Goal: Task Accomplishment & Management: Use online tool/utility

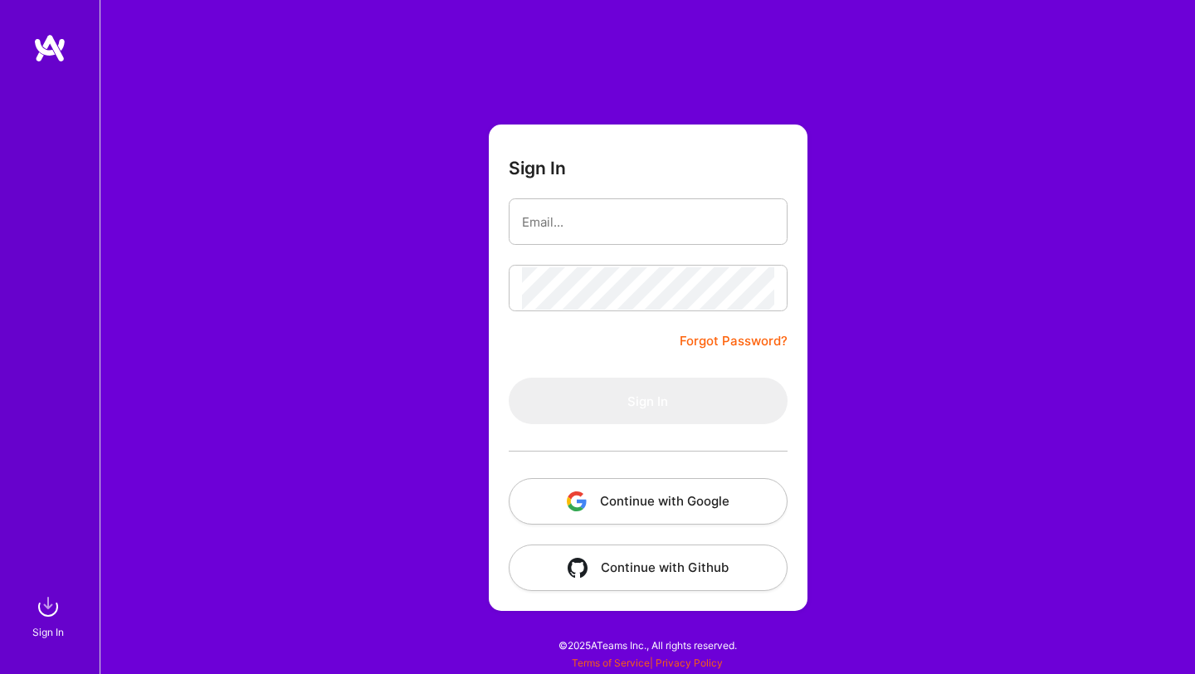
click at [661, 504] on button "Continue with Google" at bounding box center [648, 501] width 279 height 46
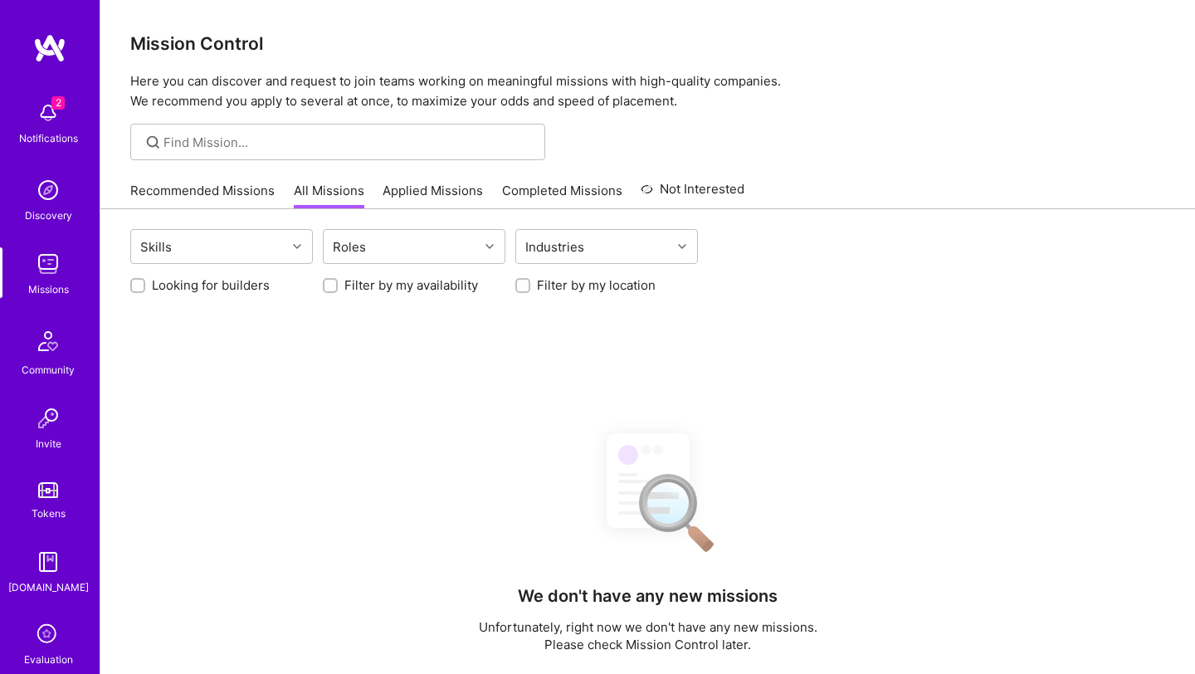
click at [439, 193] on link "Applied Missions" at bounding box center [433, 195] width 100 height 27
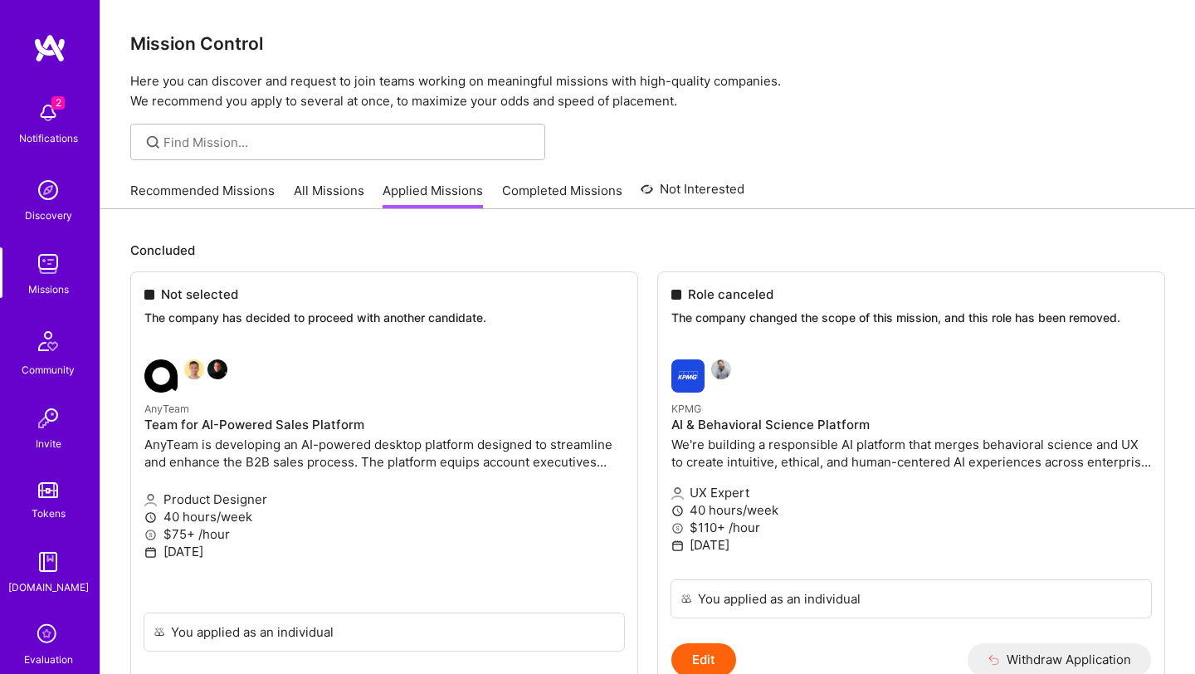
click at [304, 189] on link "All Missions" at bounding box center [329, 195] width 71 height 27
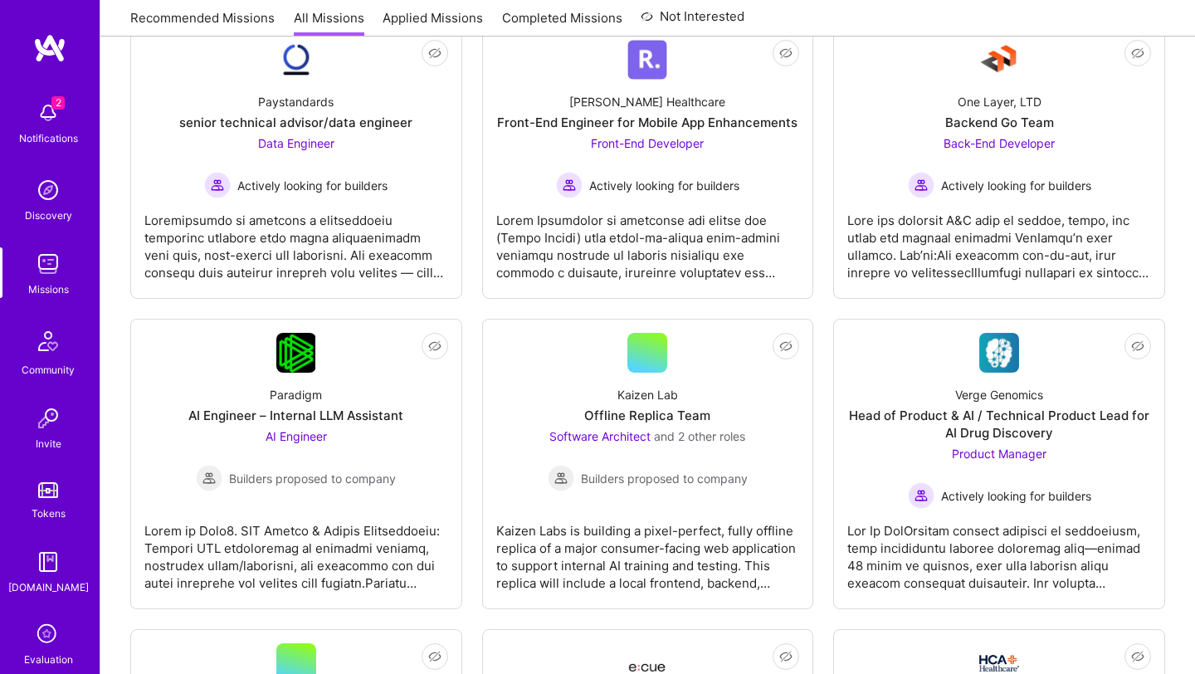
scroll to position [47, 0]
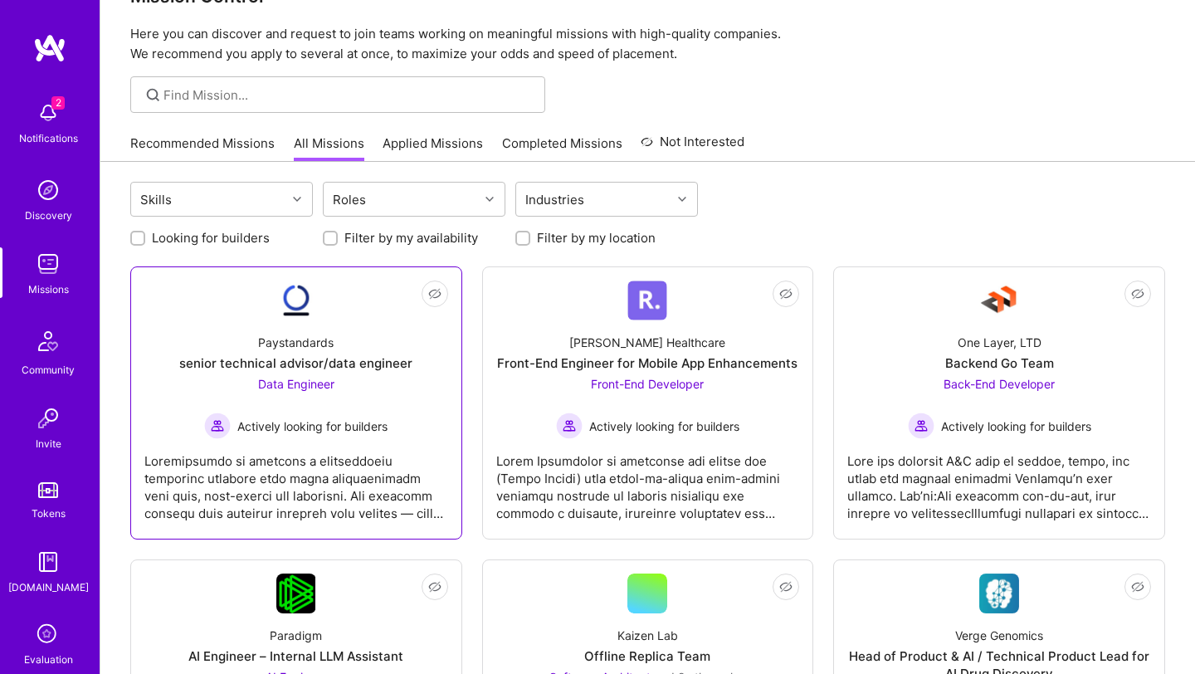
click at [340, 488] on div at bounding box center [296, 480] width 304 height 83
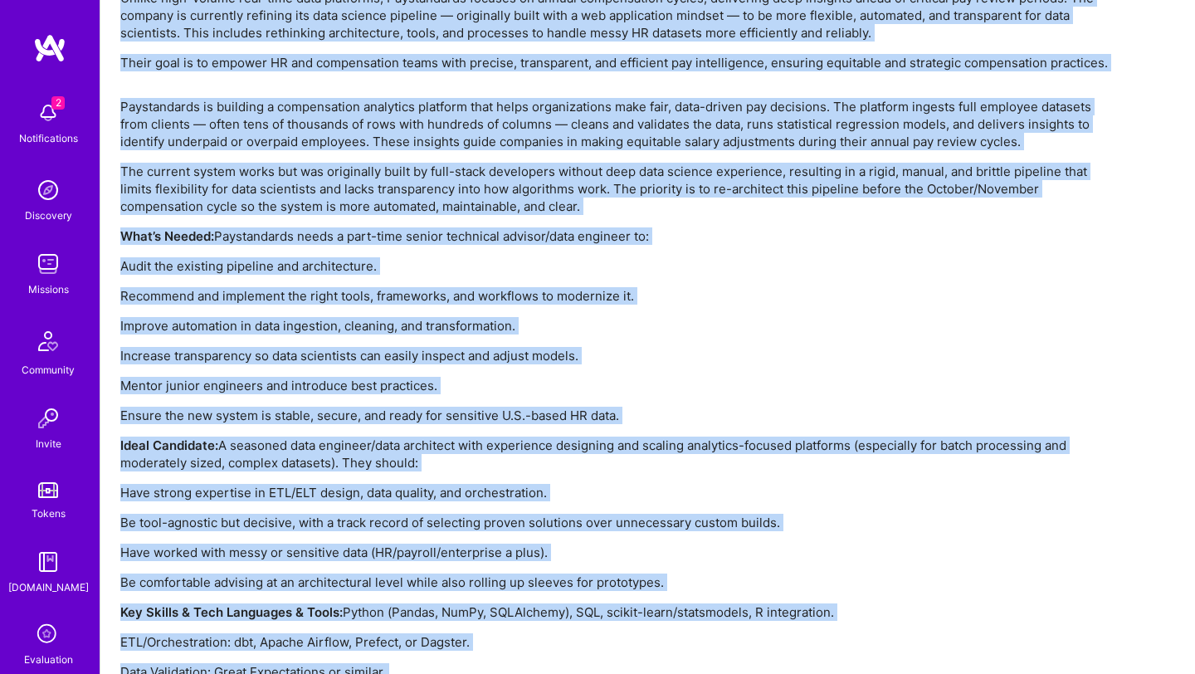
scroll to position [1295, 0]
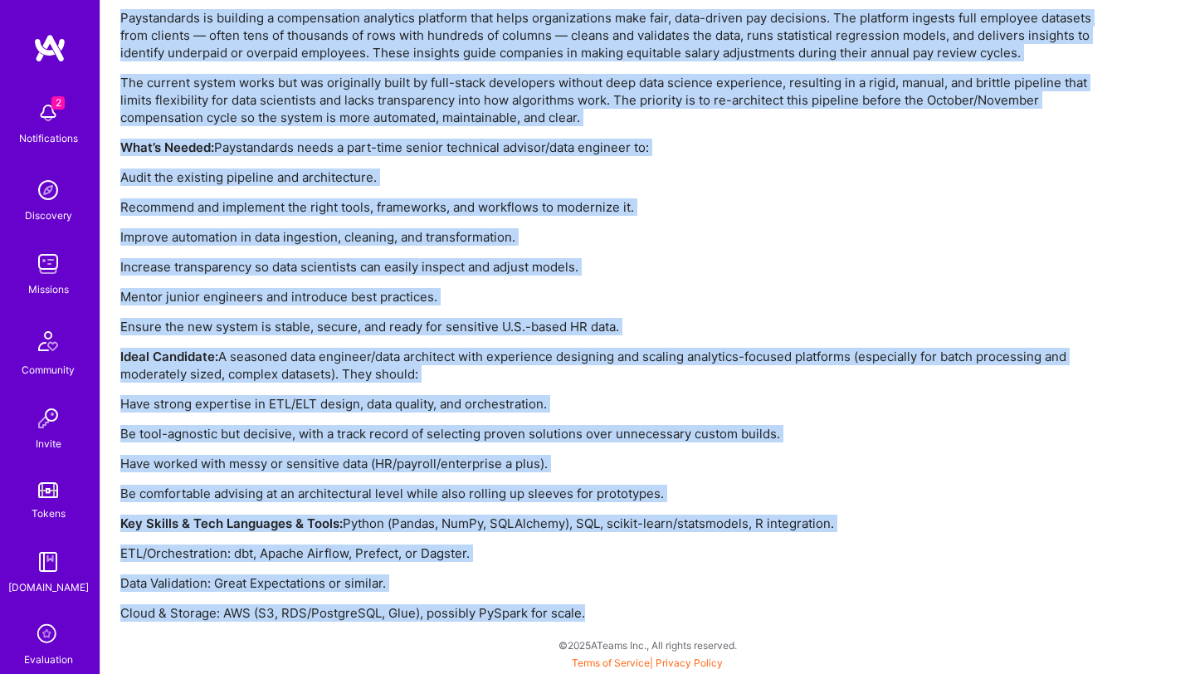
drag, startPoint x: 202, startPoint y: 75, endPoint x: 431, endPoint y: 673, distance: 640.6
copy div "loremi dolorsita consect/adip elitsedd Eiusmodtempo Incidid Utla etdolorem Aliq…"
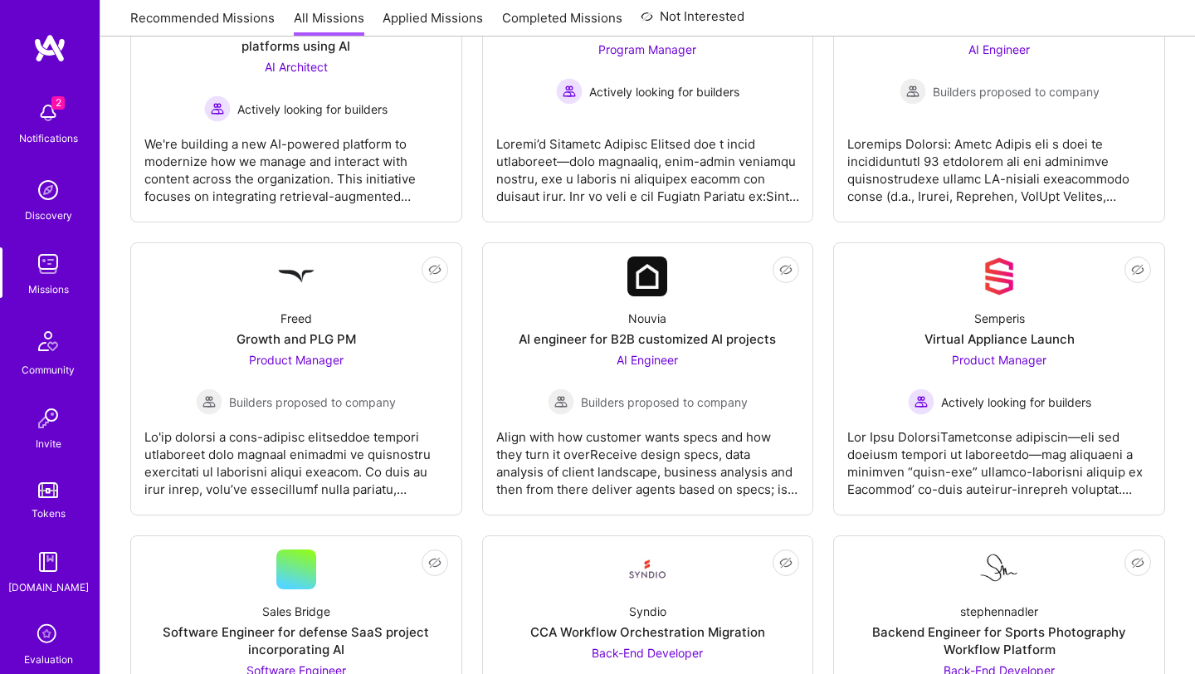
scroll to position [47, 0]
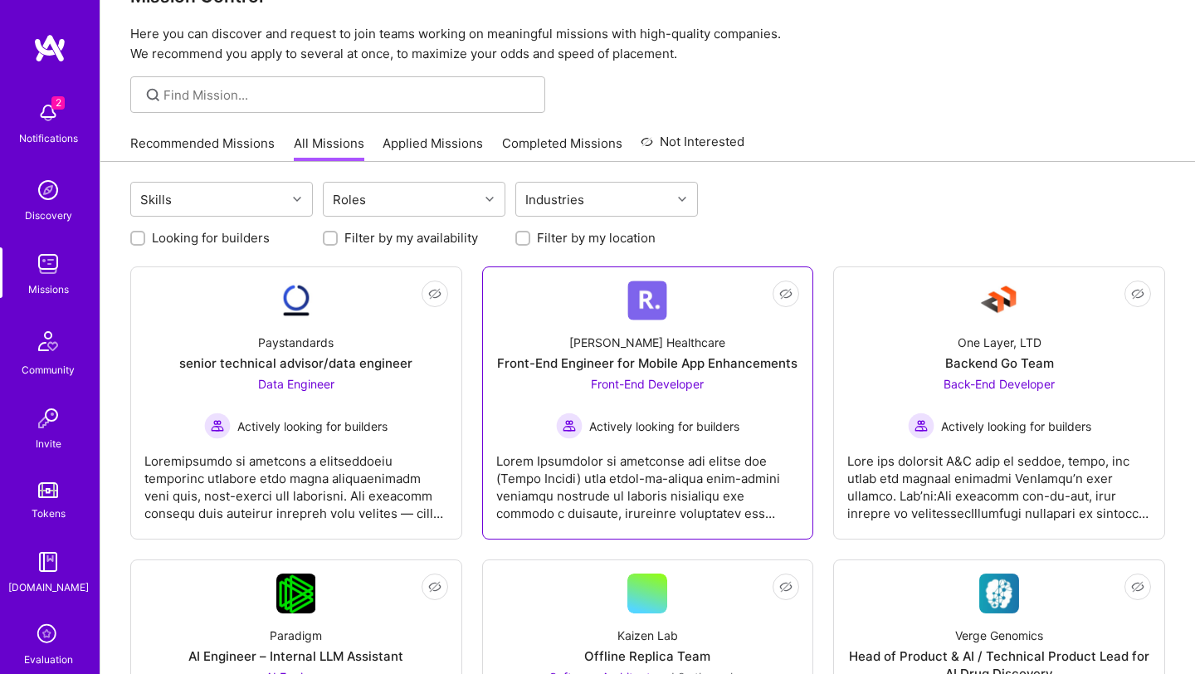
click at [681, 465] on div at bounding box center [648, 480] width 304 height 83
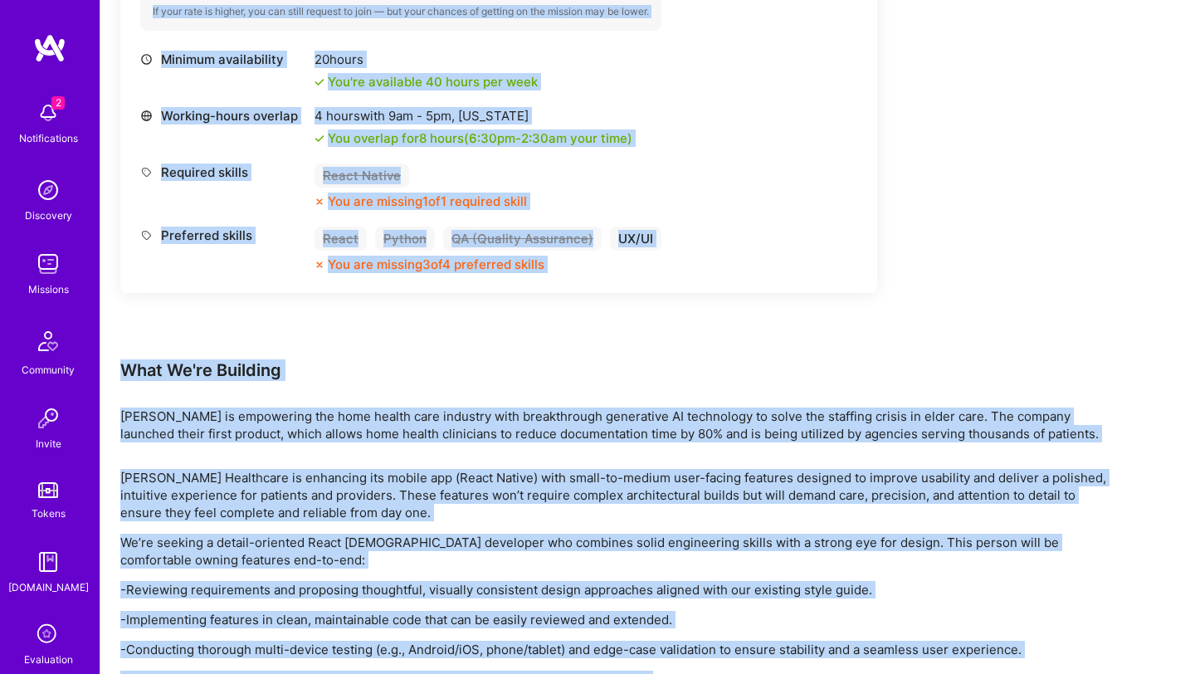
scroll to position [816, 0]
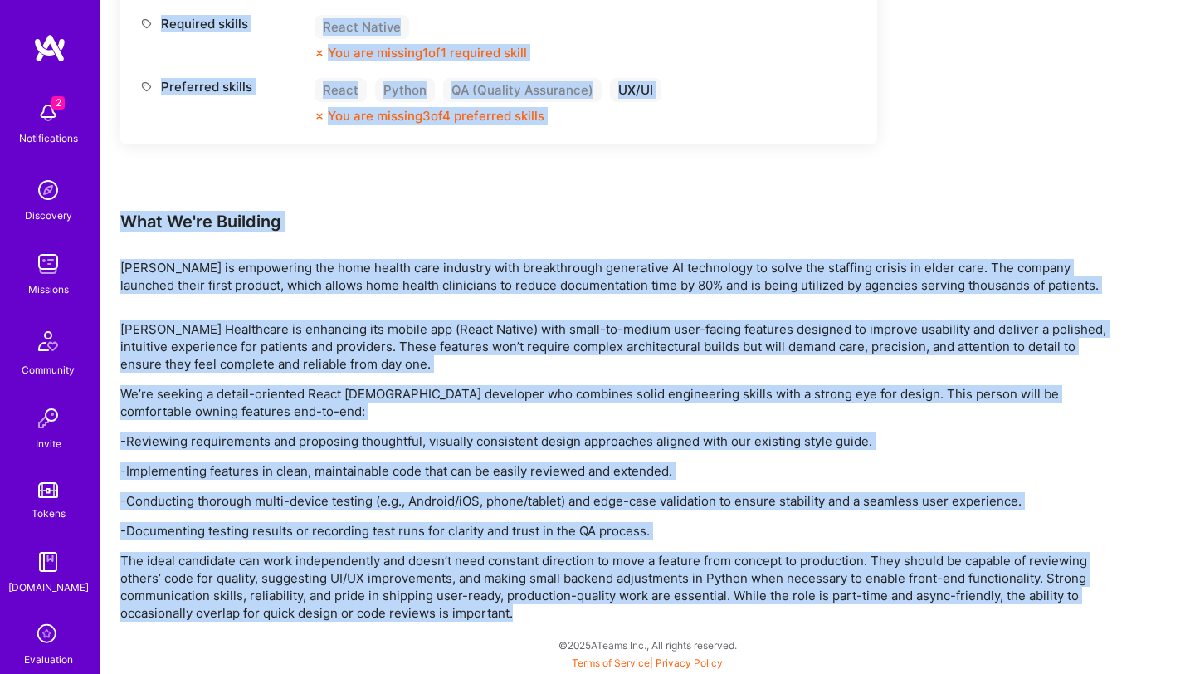
drag, startPoint x: 202, startPoint y: 74, endPoint x: 412, endPoint y: 673, distance: 635.1
copy div "Lorem-Ips Dolorsit ame Consec Adi Elitseddoeiu Tempo Incididunt Utlabor Etdo ma…"
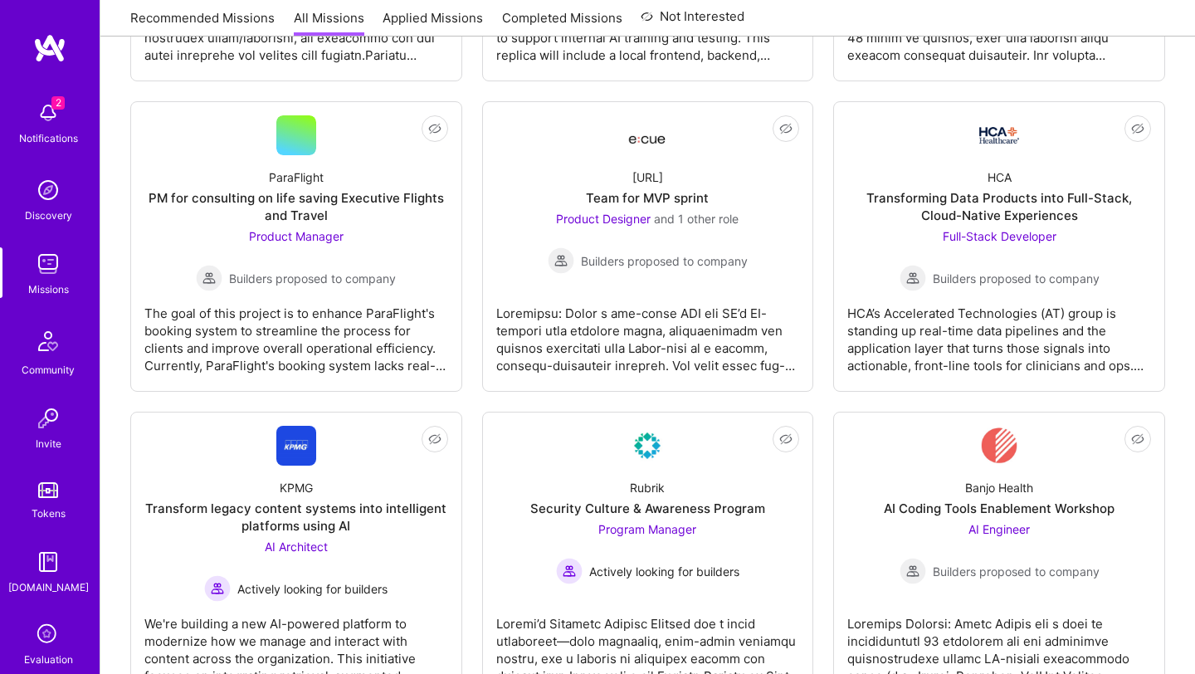
scroll to position [47, 0]
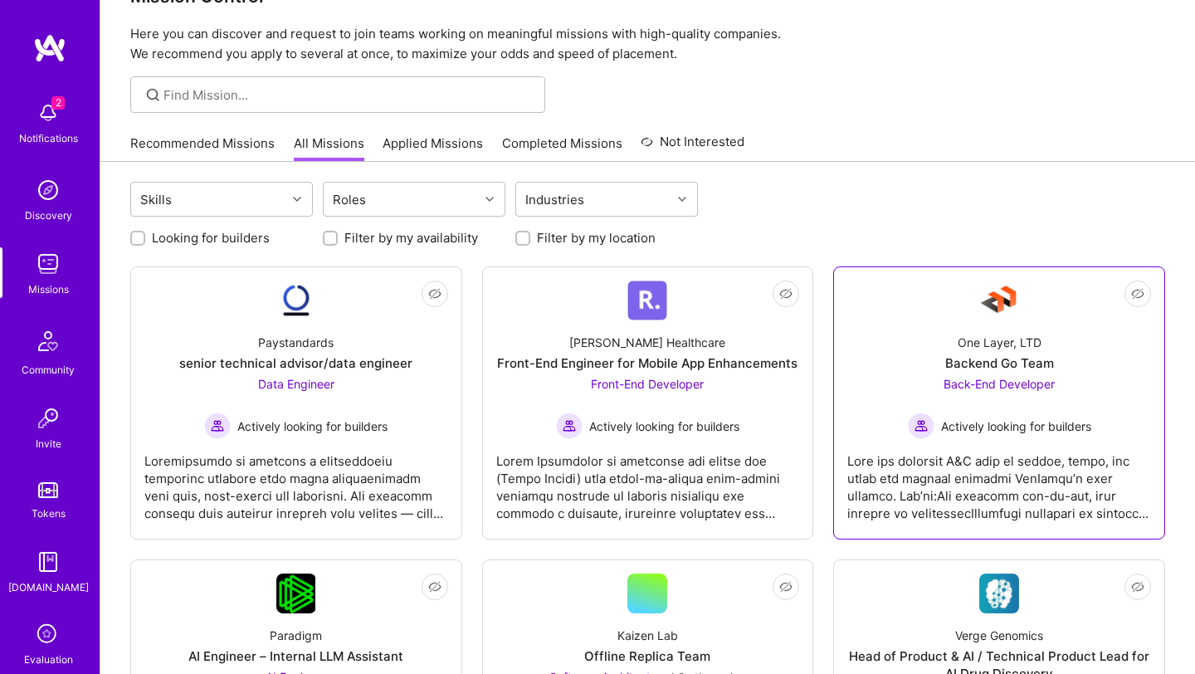
click at [917, 485] on div at bounding box center [999, 480] width 304 height 83
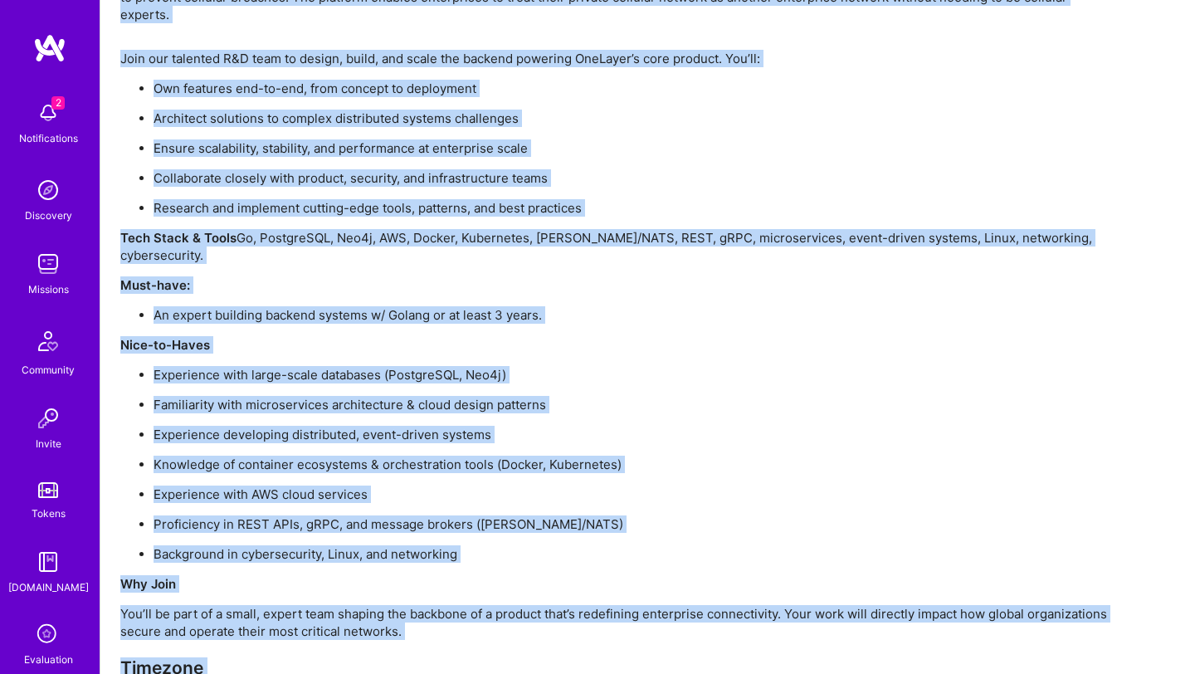
scroll to position [1363, 0]
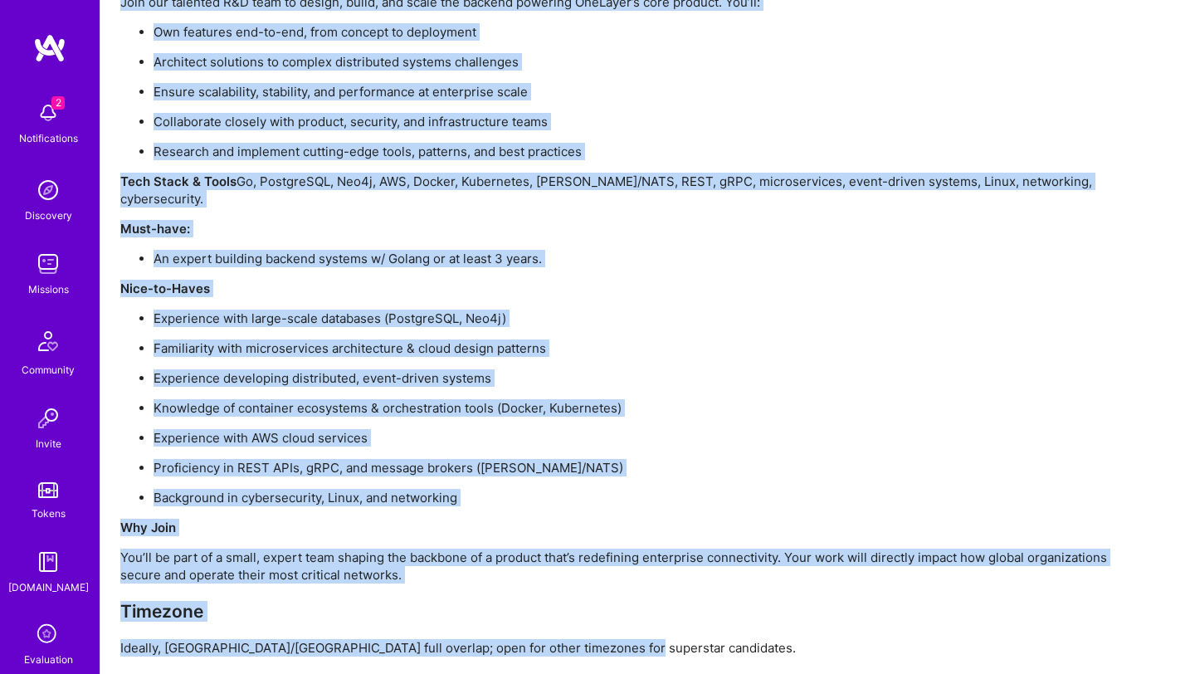
drag, startPoint x: 201, startPoint y: 76, endPoint x: 422, endPoint y: 673, distance: 636.9
copy div "Loremip Do Sita Con Adipi, ELI Sedd eiusmodte Incid Utla etdolo Magnaali enimad…"
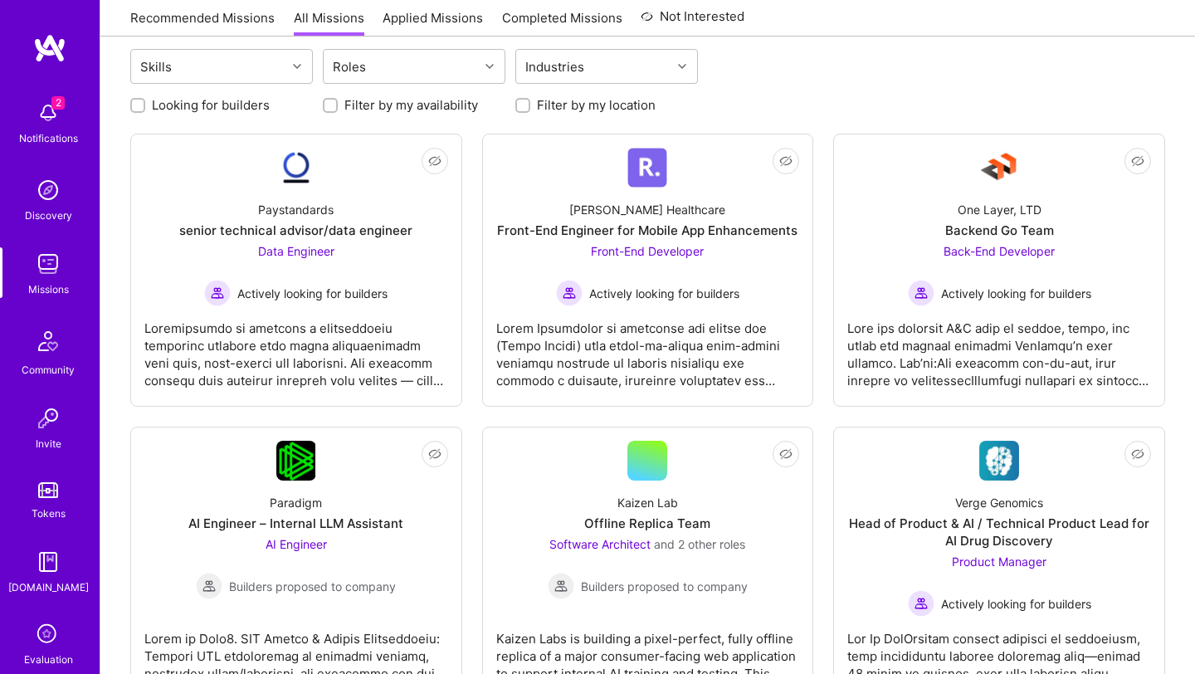
scroll to position [202, 0]
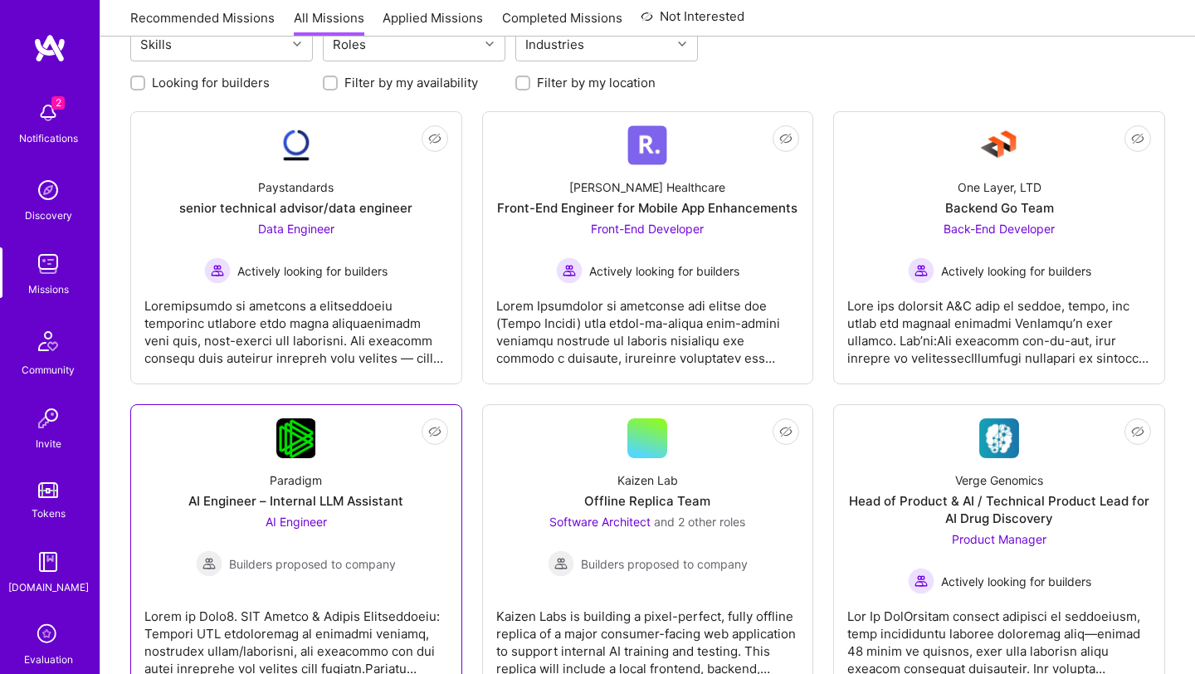
click at [401, 582] on link "Not Interested Paradigm AI Engineer – Internal LLM Assistant AI Engineer Builde…" at bounding box center [296, 549] width 304 height 262
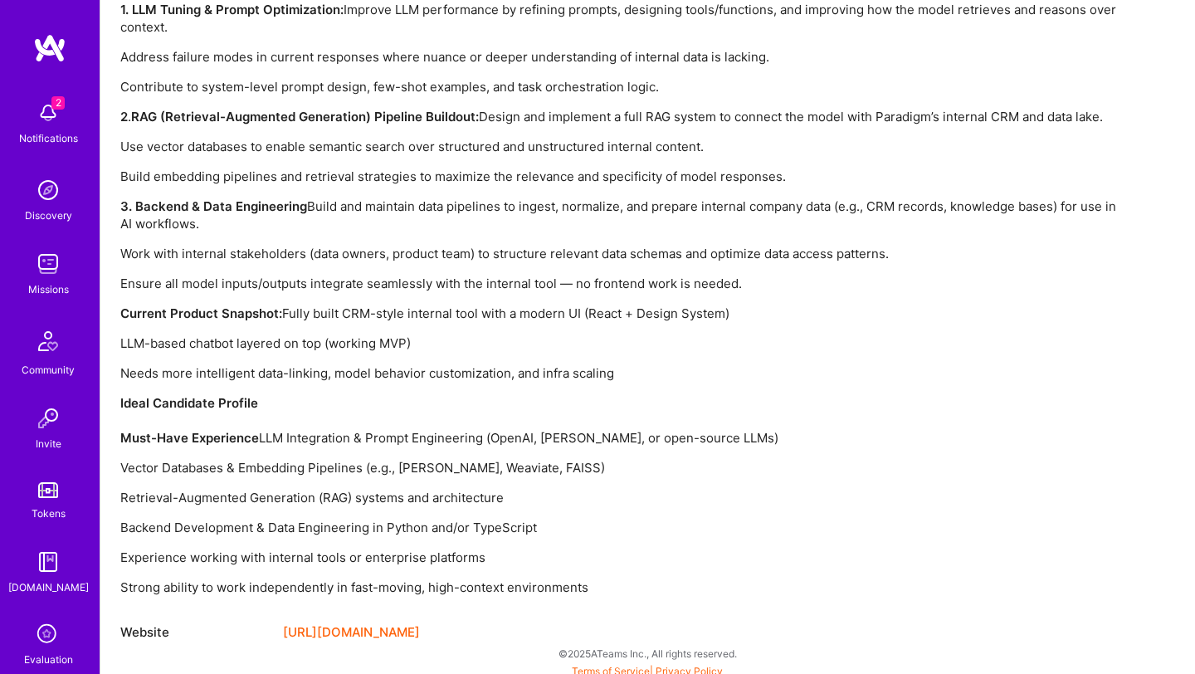
scroll to position [1221, 0]
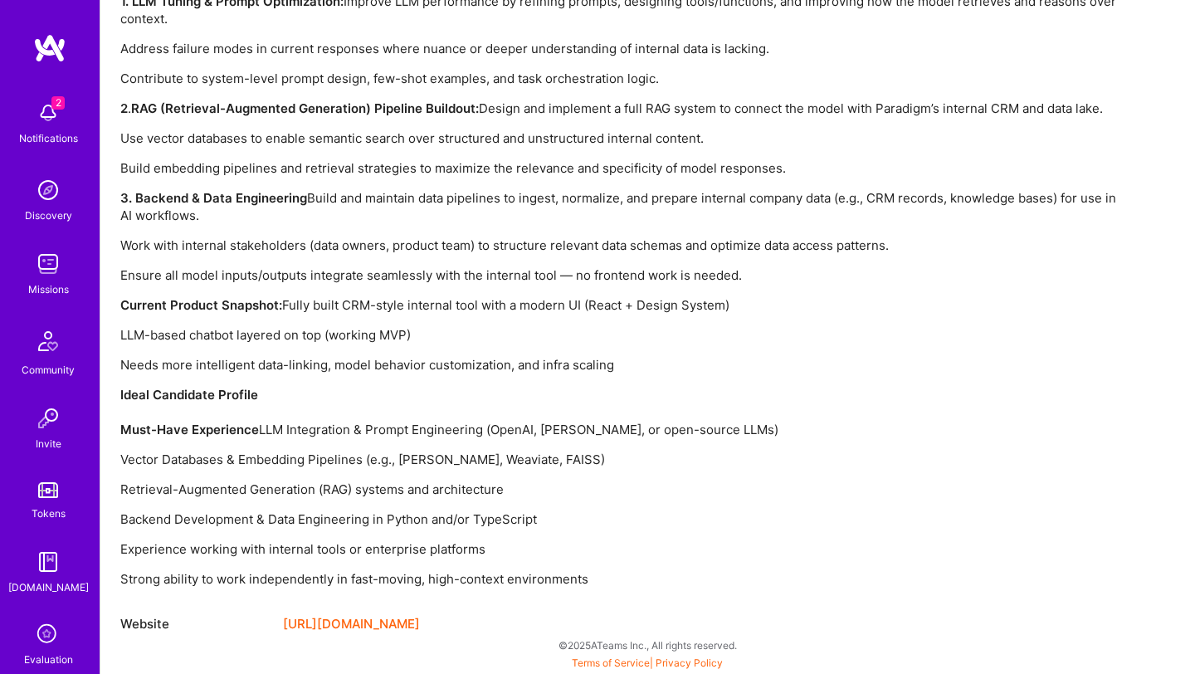
drag, startPoint x: 202, startPoint y: 70, endPoint x: 427, endPoint y: 673, distance: 644.1
copy div "LO Ipsumdol – Sitametc ADI Elitseddo Eiusmodt Incidid Utla etdolorem Aliqua Eni…"
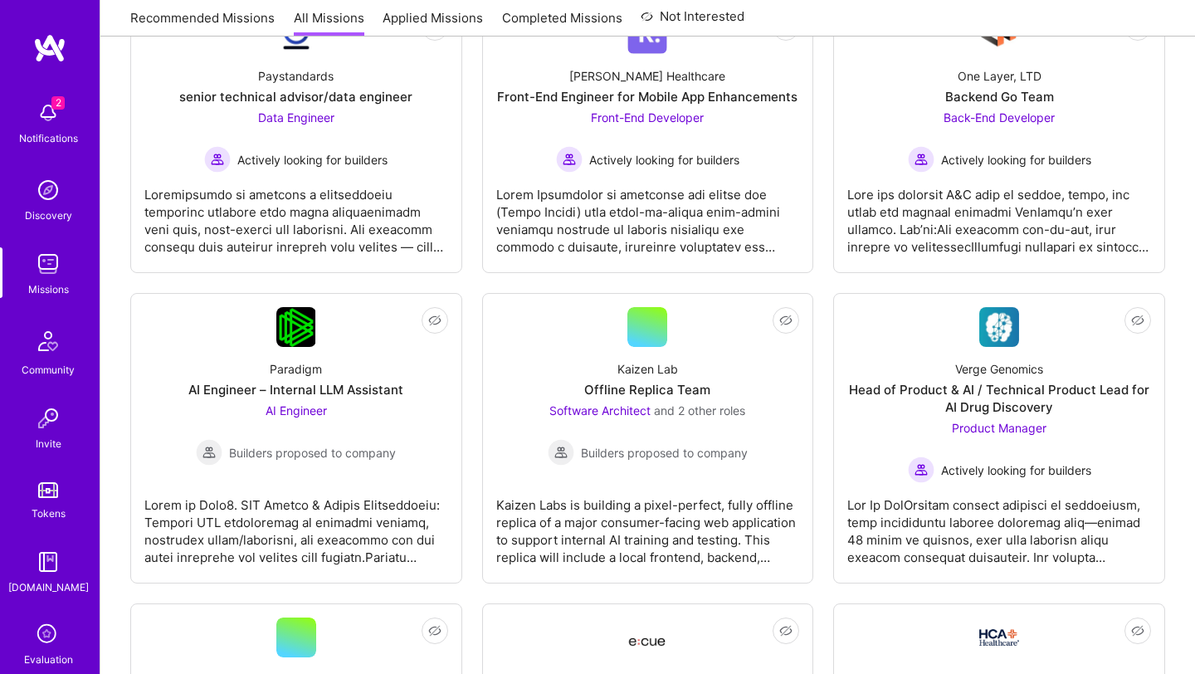
scroll to position [334, 0]
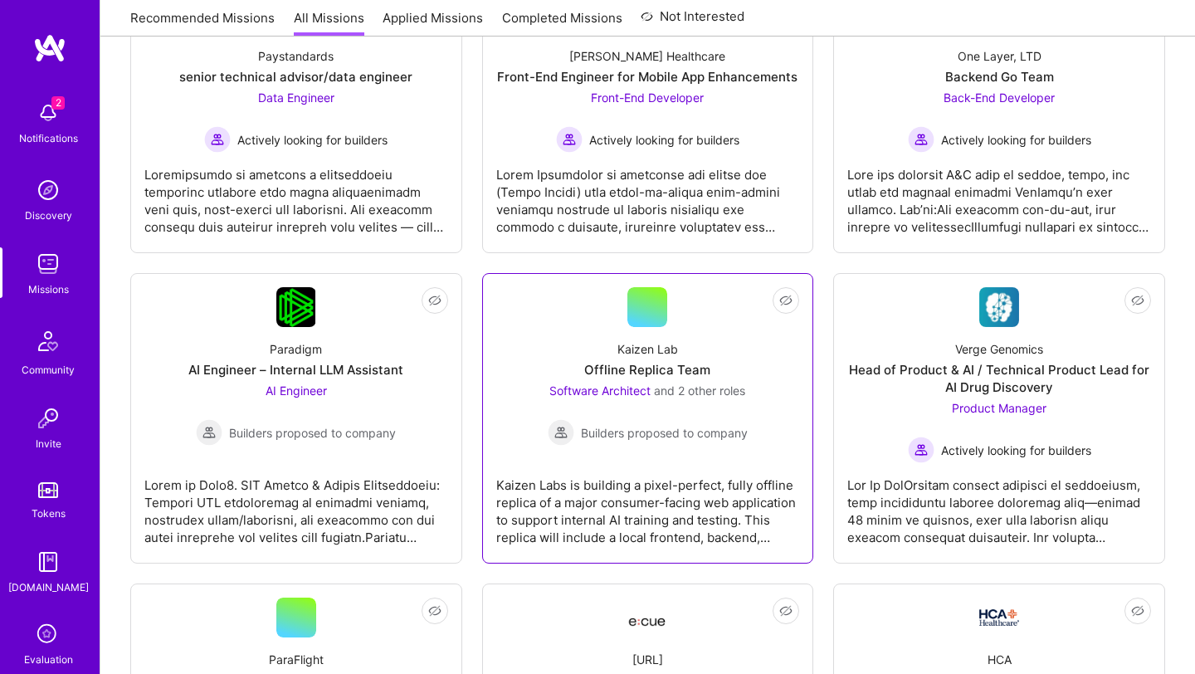
click at [645, 504] on div "Kaizen Labs is building a pixel-perfect, fully offline replica of a major consu…" at bounding box center [648, 504] width 304 height 83
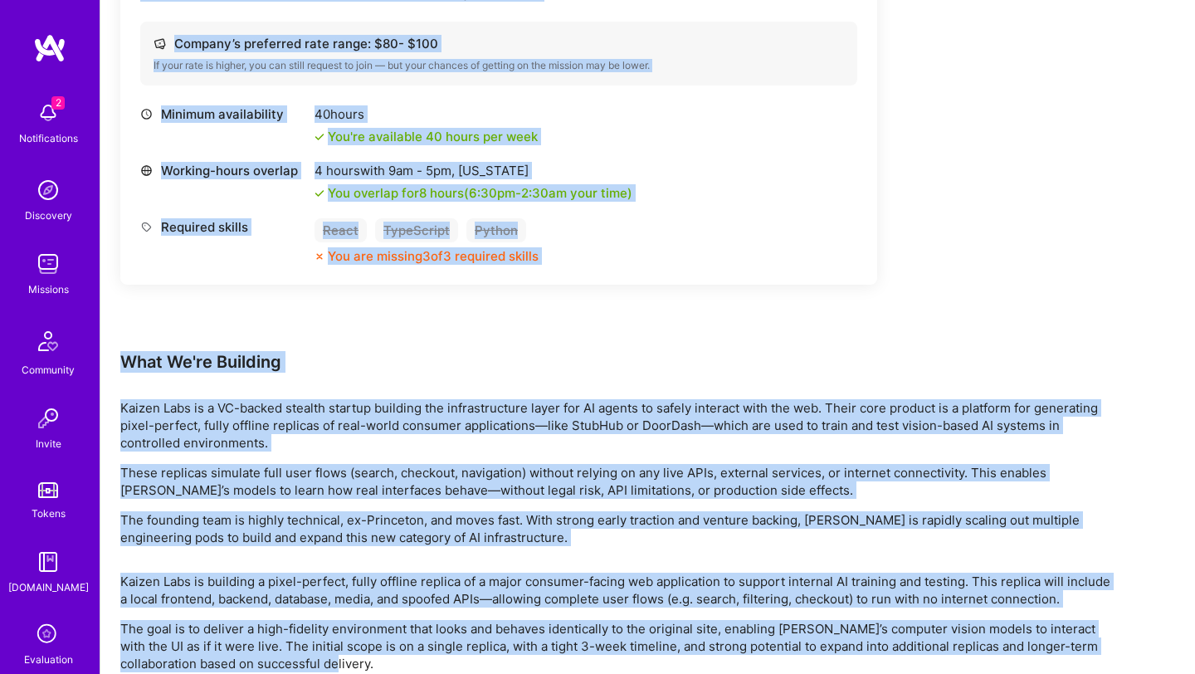
scroll to position [1771, 0]
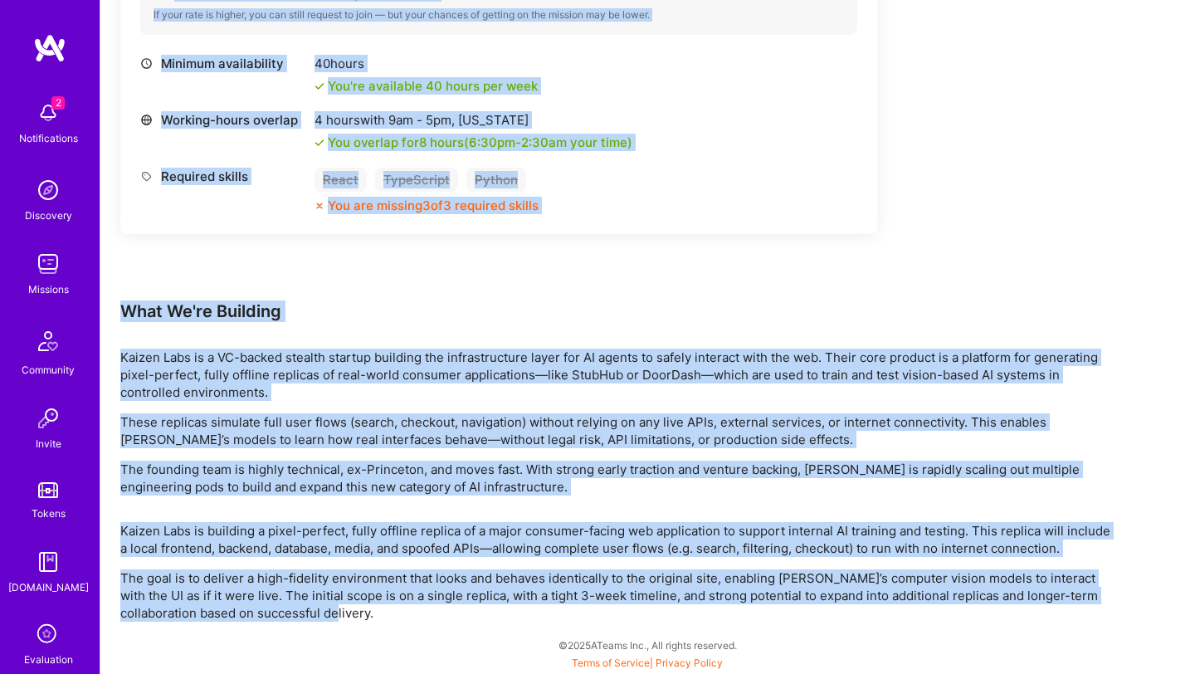
drag, startPoint x: 202, startPoint y: 72, endPoint x: 500, endPoint y: 673, distance: 670.5
copy div "Loremip Dolorsi Amet Consec Adi Elitsed Doei temporinc Utlabo Etdo magnaa Enima…"
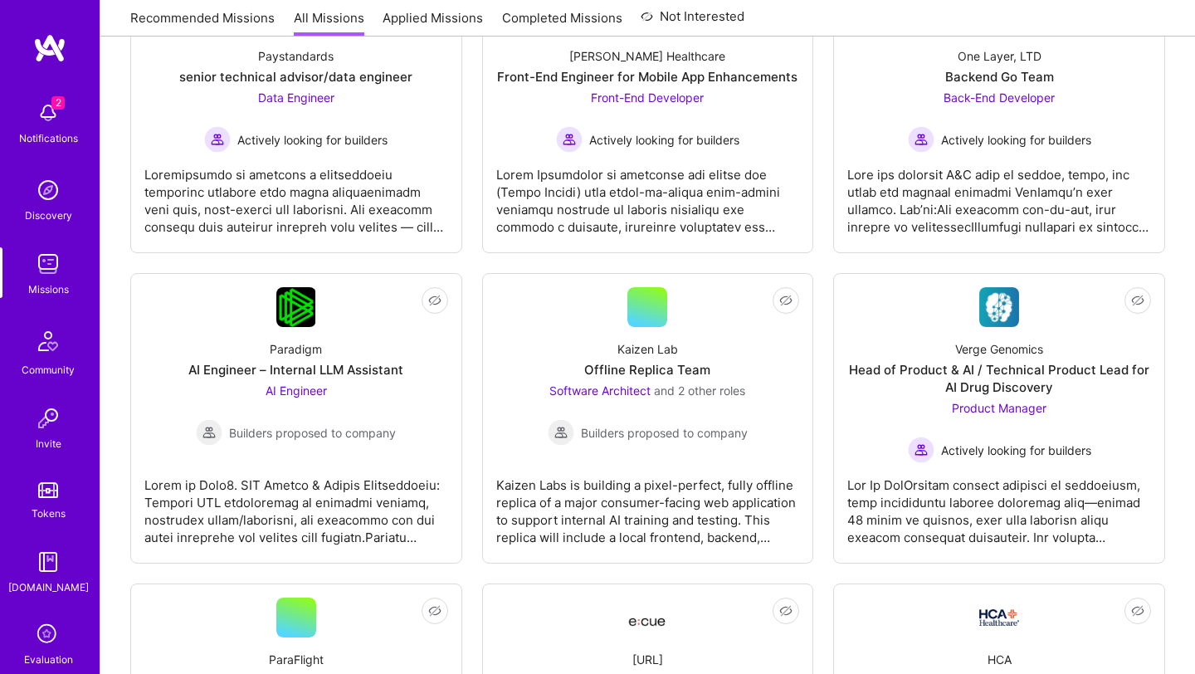
scroll to position [514, 0]
